Goal: Find specific page/section: Find specific page/section

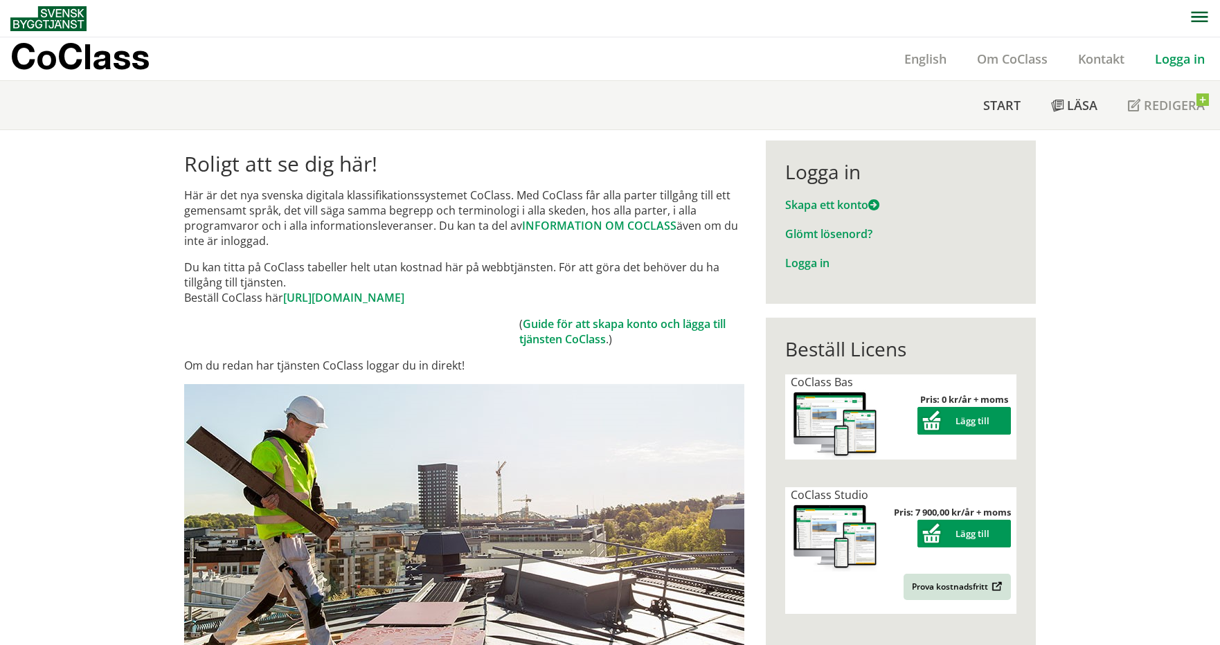
click at [1182, 53] on link "Logga in" at bounding box center [1180, 59] width 80 height 17
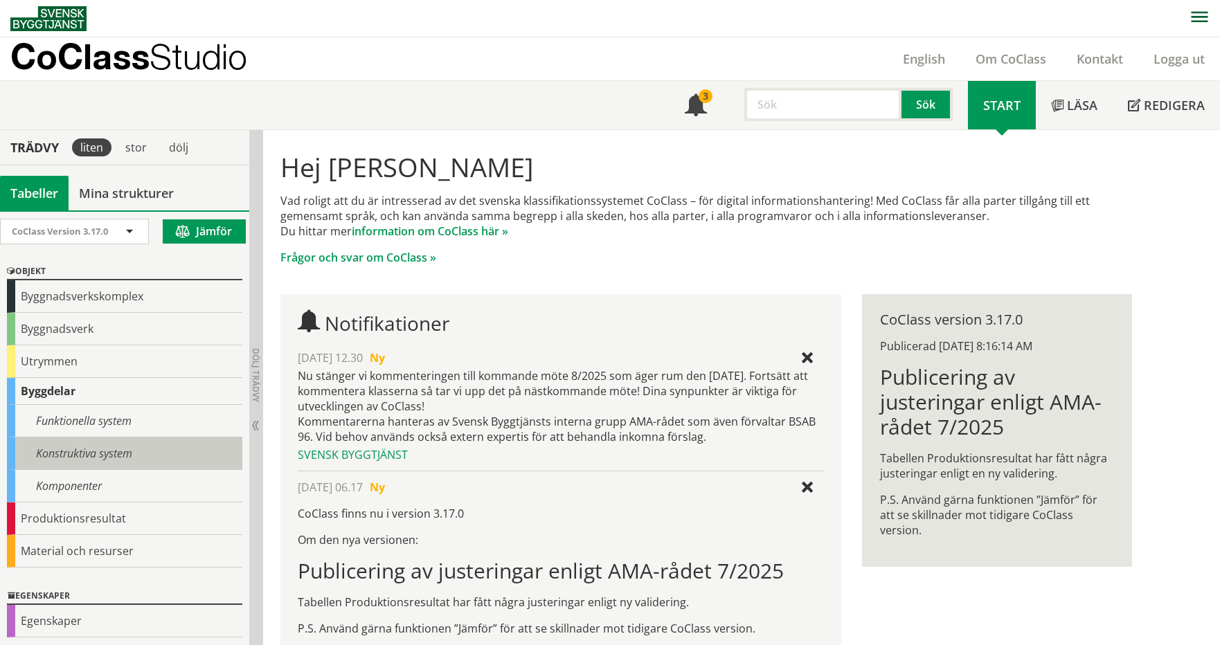
click at [106, 448] on div "Konstruktiva system" at bounding box center [124, 454] width 235 height 33
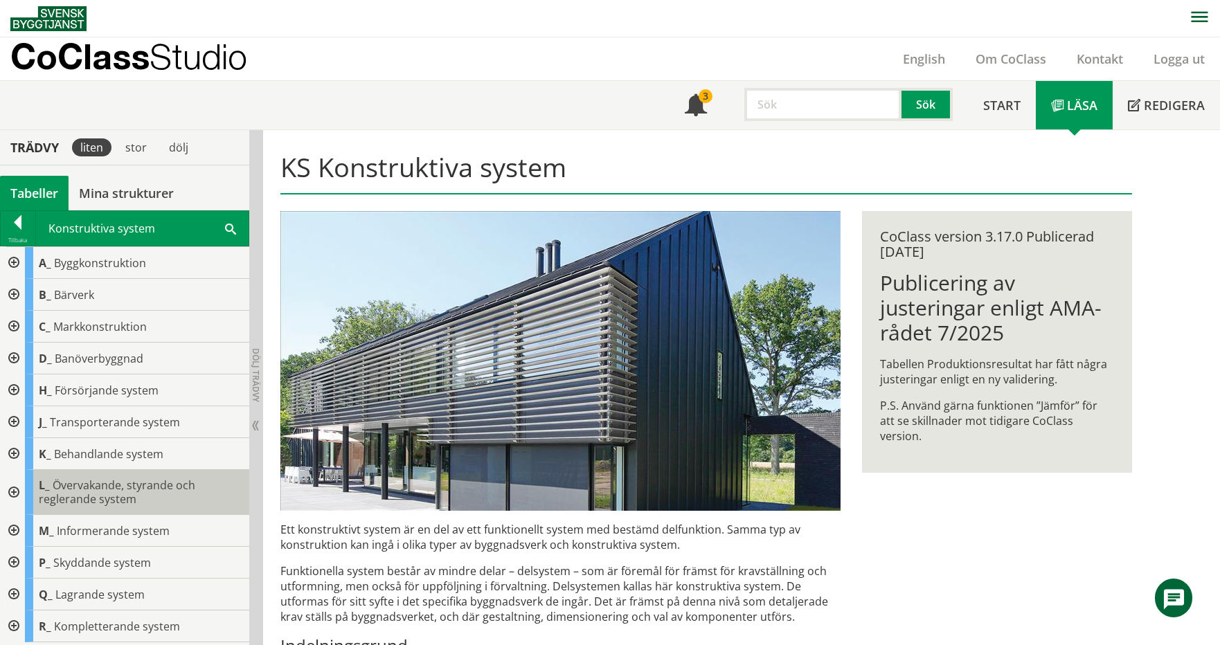
click at [168, 495] on div "L_ Övervakande, styrande och reglerande system" at bounding box center [137, 492] width 224 height 45
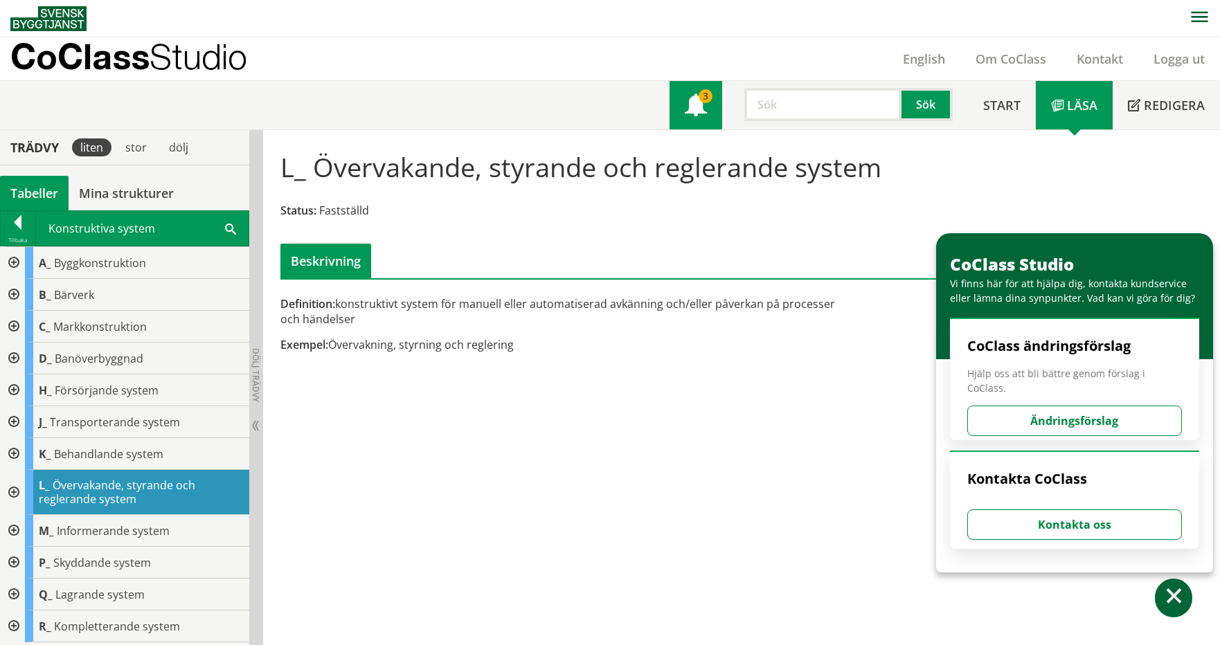
click at [699, 104] on span at bounding box center [696, 107] width 22 height 22
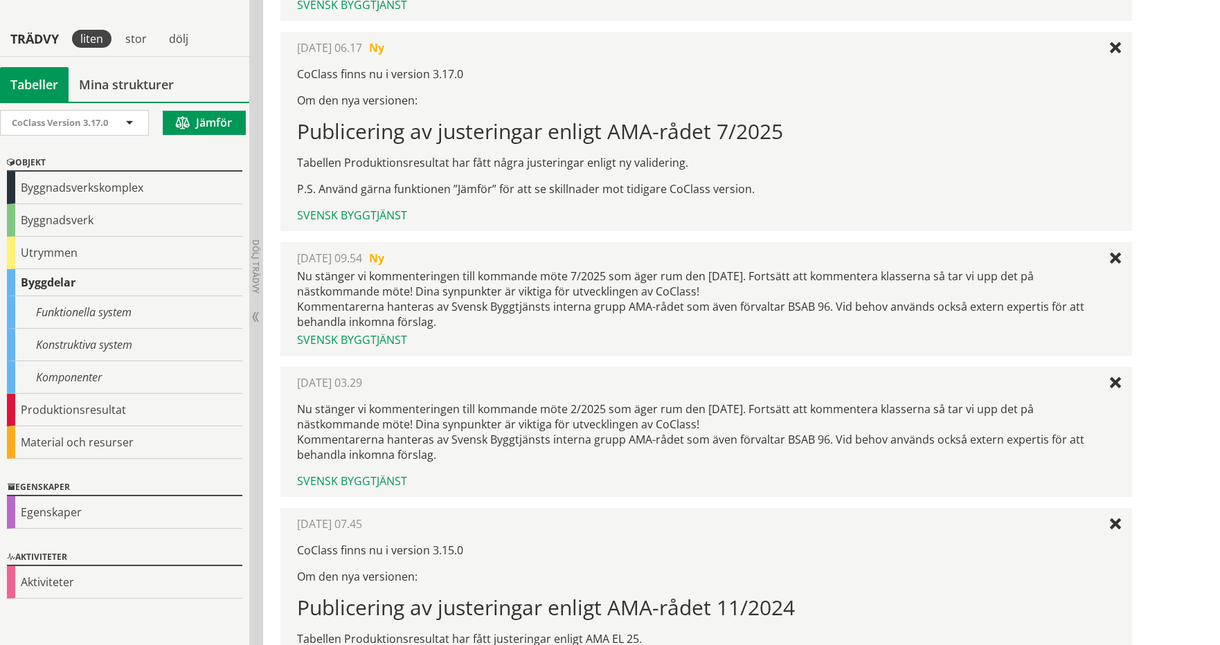
scroll to position [307, 0]
